Goal: Use online tool/utility: Utilize a website feature to perform a specific function

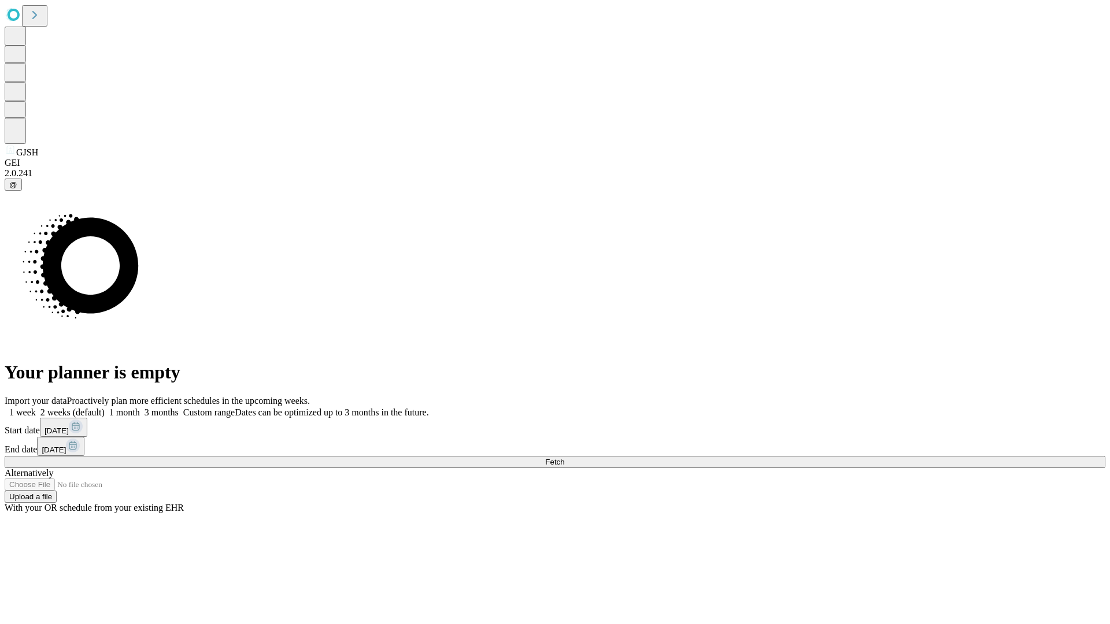
click at [564, 458] on span "Fetch" at bounding box center [554, 462] width 19 height 9
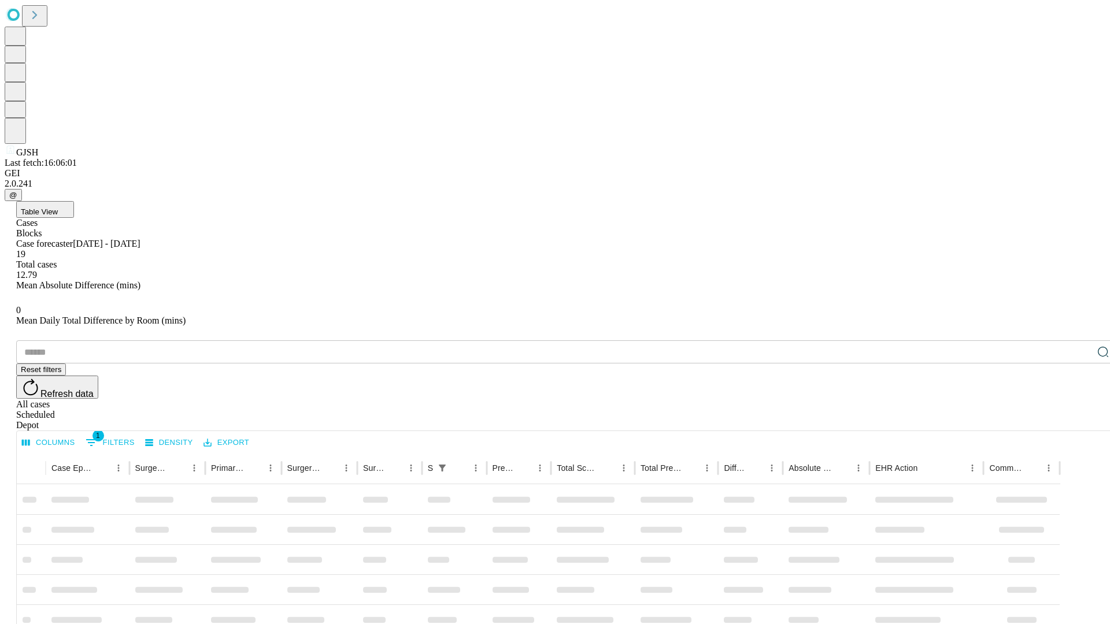
click at [58, 208] on span "Table View" at bounding box center [39, 212] width 37 height 9
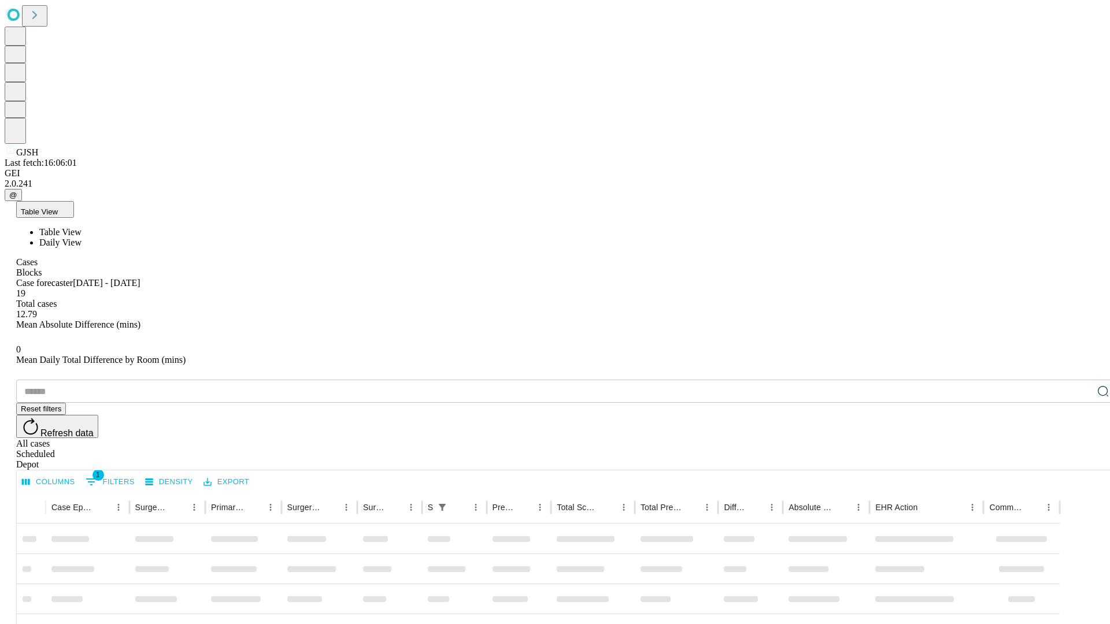
click at [82, 238] on span "Daily View" at bounding box center [60, 243] width 42 height 10
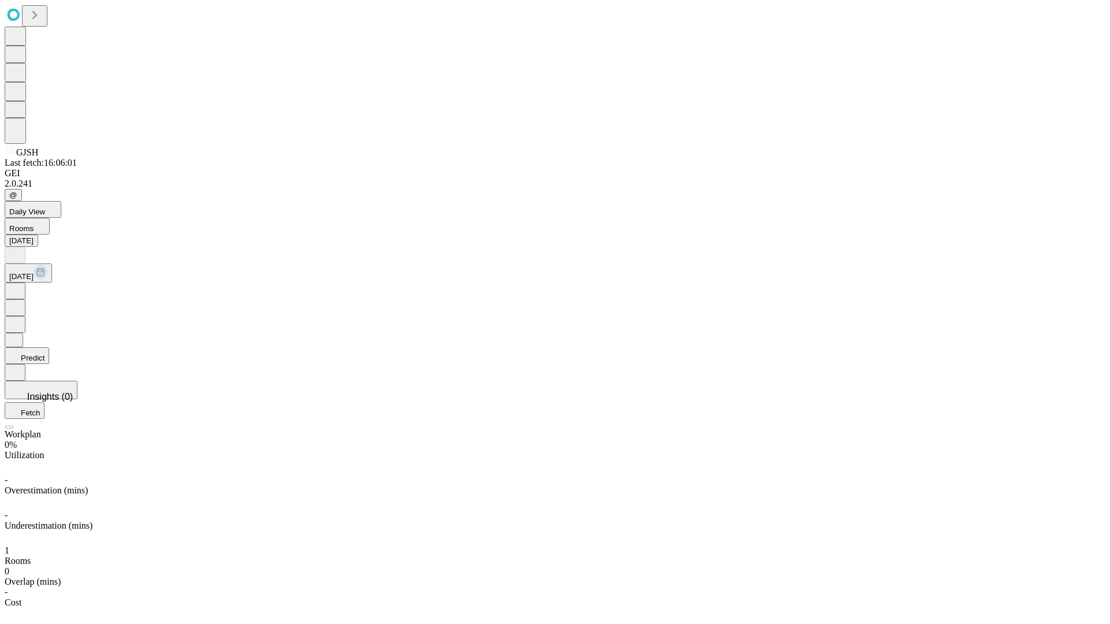
click at [49, 347] on button "Predict" at bounding box center [27, 355] width 45 height 17
